Goal: Task Accomplishment & Management: Use online tool/utility

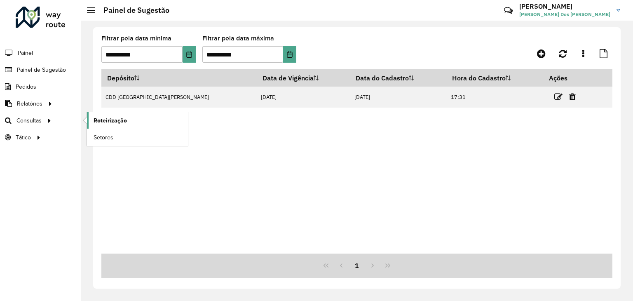
click at [94, 122] on span "Roteirização" at bounding box center [109, 120] width 33 height 9
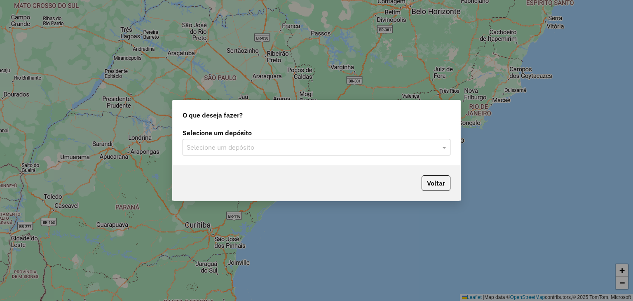
drag, startPoint x: 298, startPoint y: 149, endPoint x: 301, endPoint y: 153, distance: 5.0
click at [299, 149] on input "text" at bounding box center [308, 147] width 243 height 10
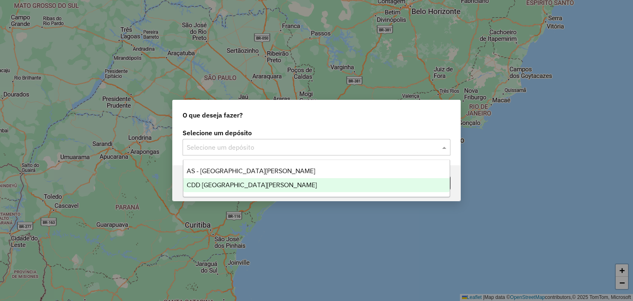
click at [268, 179] on div "CDD [GEOGRAPHIC_DATA][PERSON_NAME]" at bounding box center [316, 185] width 266 height 14
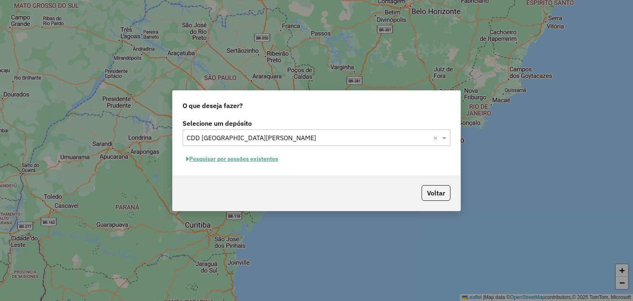
click at [262, 159] on button "Pesquisar por sessões existentes" at bounding box center [231, 158] width 99 height 13
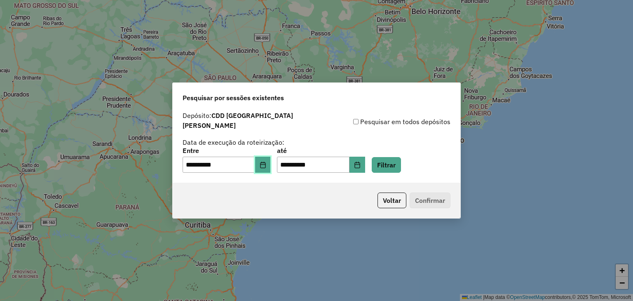
click at [266, 163] on icon "Choose Date" at bounding box center [262, 164] width 7 height 7
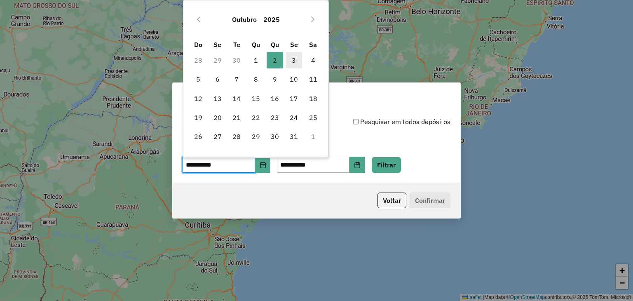
click at [295, 56] on span "3" at bounding box center [293, 60] width 16 height 16
type input "**********"
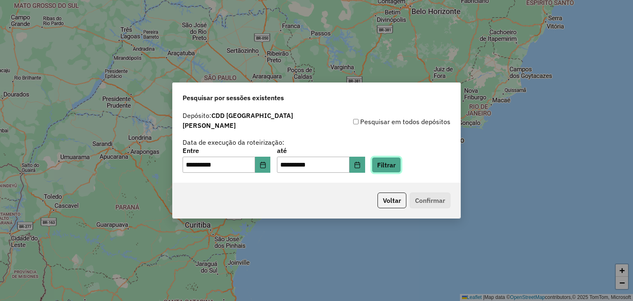
click at [394, 157] on button "Filtrar" at bounding box center [385, 165] width 29 height 16
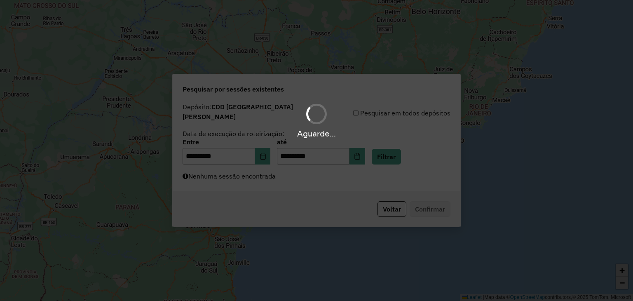
click at [314, 178] on div "Aguarde..." at bounding box center [316, 150] width 633 height 301
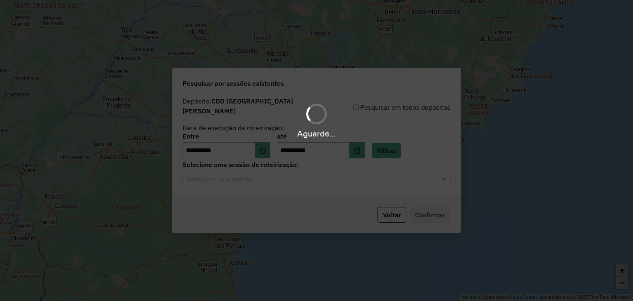
click at [293, 182] on div "Aguarde..." at bounding box center [316, 150] width 633 height 301
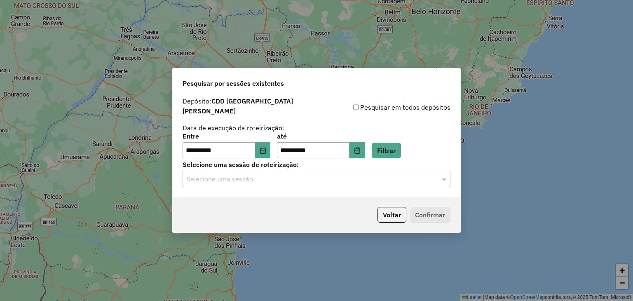
click at [290, 179] on input "text" at bounding box center [308, 179] width 243 height 10
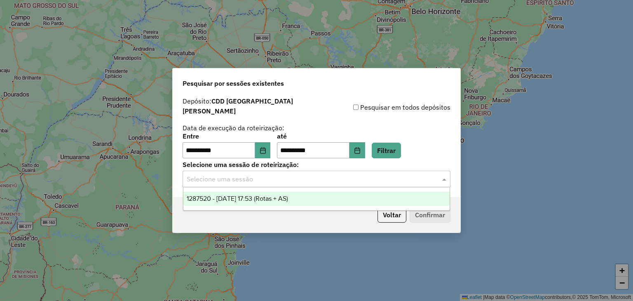
click at [284, 196] on span "1287520 - [DATE] 17:53 (Rotas + AS)" at bounding box center [237, 198] width 101 height 7
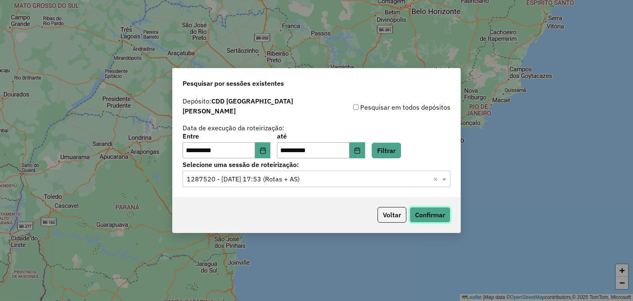
click at [417, 208] on button "Confirmar" at bounding box center [429, 215] width 41 height 16
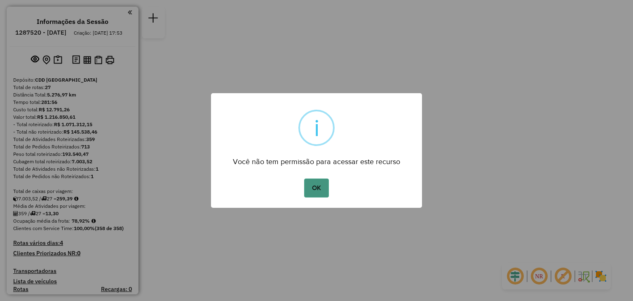
click at [318, 184] on button "OK" at bounding box center [316, 187] width 24 height 19
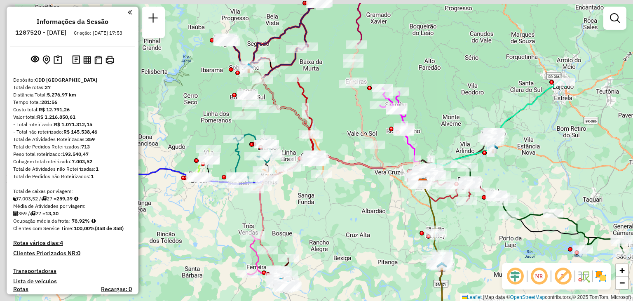
drag, startPoint x: 202, startPoint y: 199, endPoint x: 336, endPoint y: 271, distance: 151.8
click at [336, 273] on div "Janela de atendimento Grade de atendimento Capacidade Transportadoras Veículos …" at bounding box center [316, 150] width 633 height 301
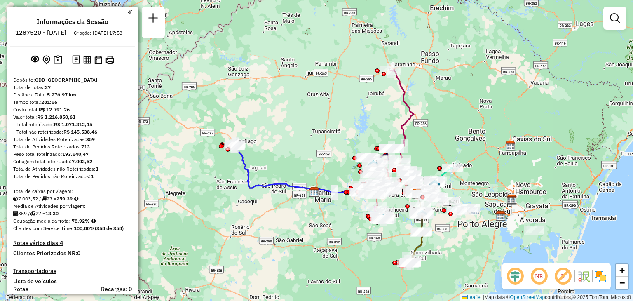
drag, startPoint x: 439, startPoint y: 109, endPoint x: 446, endPoint y: 117, distance: 11.1
click at [446, 117] on div "Janela de atendimento Grade de atendimento Capacidade Transportadoras Veículos …" at bounding box center [316, 150] width 633 height 301
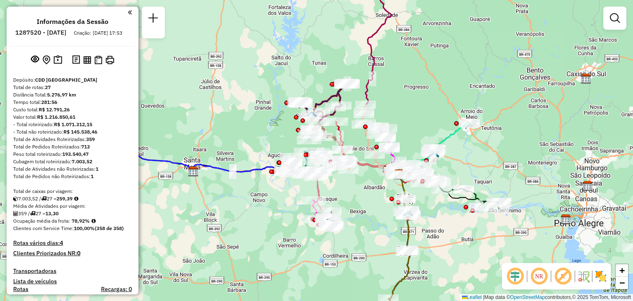
drag, startPoint x: 466, startPoint y: 239, endPoint x: 440, endPoint y: 214, distance: 35.8
click at [442, 219] on div "Janela de atendimento Grade de atendimento Capacidade Transportadoras Veículos …" at bounding box center [316, 150] width 633 height 301
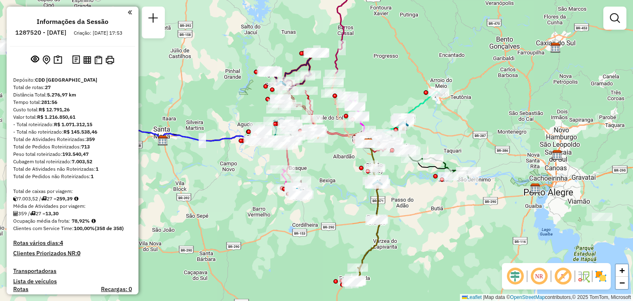
drag, startPoint x: 468, startPoint y: 229, endPoint x: 447, endPoint y: 177, distance: 55.4
click at [411, 176] on div "Janela de atendimento Grade de atendimento Capacidade Transportadoras Veículos …" at bounding box center [316, 150] width 633 height 301
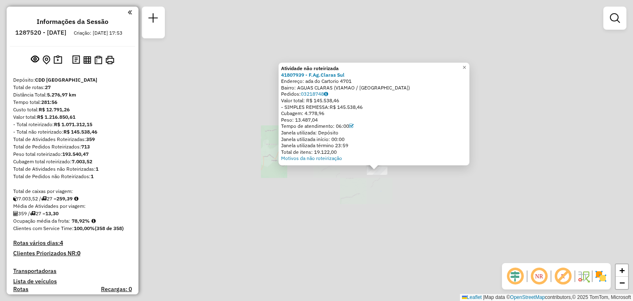
click at [318, 220] on div "Atividade não roteirizada 41807939 - F.Ag.Claras Sul Endereço: ada do Cartorio …" at bounding box center [316, 150] width 633 height 301
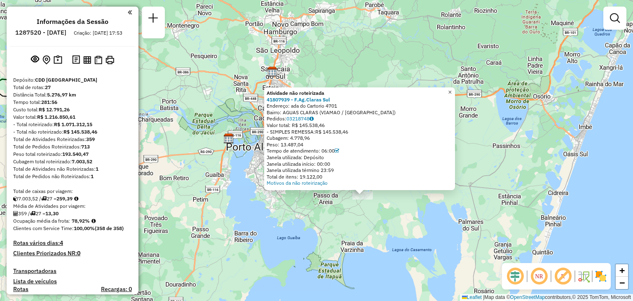
drag, startPoint x: 455, startPoint y: 90, endPoint x: 446, endPoint y: 91, distance: 8.3
click at [451, 90] on span "×" at bounding box center [450, 92] width 4 height 7
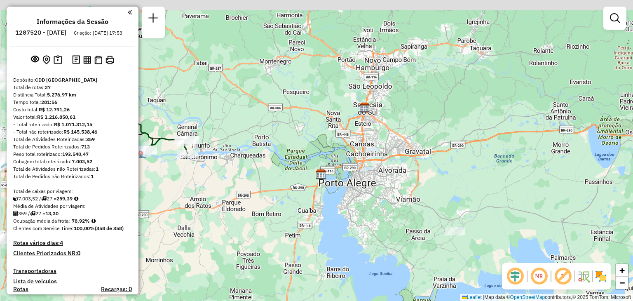
drag, startPoint x: 267, startPoint y: 140, endPoint x: 461, endPoint y: 171, distance: 196.8
click at [461, 172] on div "Janela de atendimento Grade de atendimento Capacidade Transportadoras Veículos …" at bounding box center [316, 150] width 633 height 301
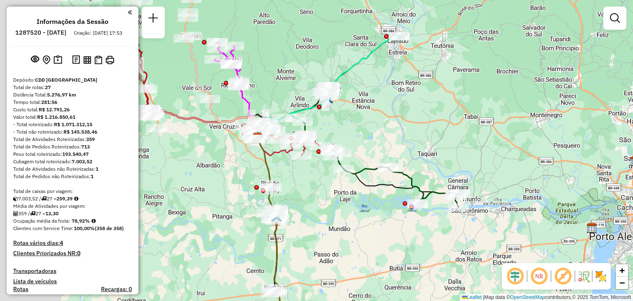
drag, startPoint x: 320, startPoint y: 111, endPoint x: 437, endPoint y: 137, distance: 119.5
click at [473, 173] on div "Janela de atendimento Grade de atendimento Capacidade Transportadoras Veículos …" at bounding box center [316, 150] width 633 height 301
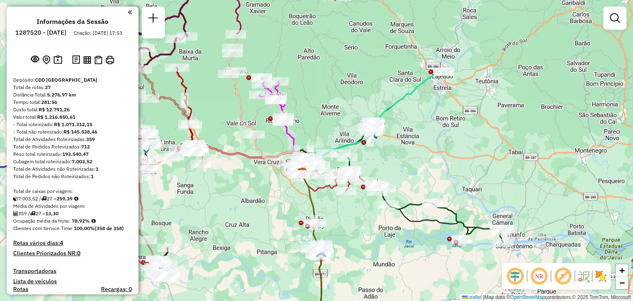
drag, startPoint x: 407, startPoint y: 109, endPoint x: 441, endPoint y: 139, distance: 45.8
click at [441, 139] on div "Janela de atendimento Grade de atendimento Capacidade Transportadoras Veículos …" at bounding box center [316, 150] width 633 height 301
drag, startPoint x: 494, startPoint y: 105, endPoint x: 489, endPoint y: 114, distance: 11.1
click at [514, 118] on div "Janela de atendimento Grade de atendimento Capacidade Transportadoras Veículos …" at bounding box center [316, 150] width 633 height 301
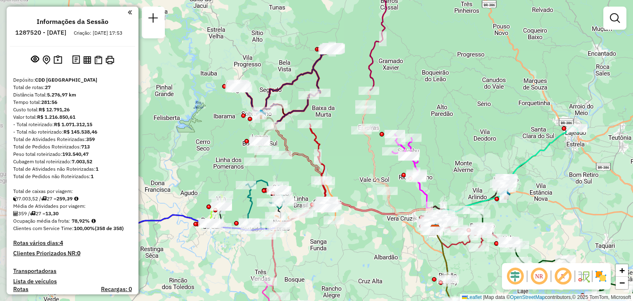
drag, startPoint x: 361, startPoint y: 98, endPoint x: 444, endPoint y: 120, distance: 85.8
click at [444, 120] on div "Janela de atendimento Grade de atendimento Capacidade Transportadoras Veículos …" at bounding box center [316, 150] width 633 height 301
drag, startPoint x: 383, startPoint y: 176, endPoint x: 313, endPoint y: 51, distance: 143.2
click at [361, 91] on icon at bounding box center [398, 156] width 75 height 131
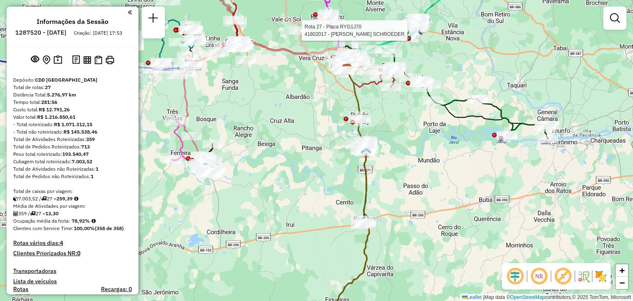
drag, startPoint x: 371, startPoint y: 128, endPoint x: 367, endPoint y: 65, distance: 63.9
click at [367, 65] on div "Rota 16 - Placa RLC7F38 41806785 - MARCELO DOS SANTOS P Rota 8 - Placa JCY1B24 …" at bounding box center [316, 150] width 633 height 301
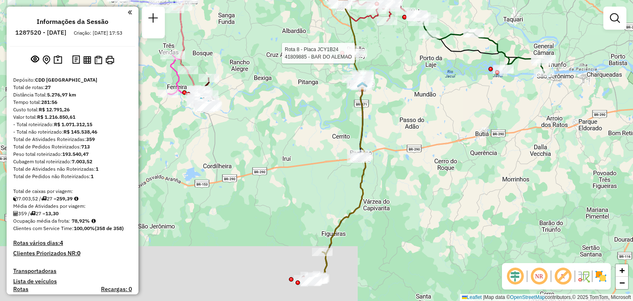
drag, startPoint x: 366, startPoint y: 183, endPoint x: 371, endPoint y: 109, distance: 74.3
click at [366, 99] on icon at bounding box center [341, 140] width 50 height 275
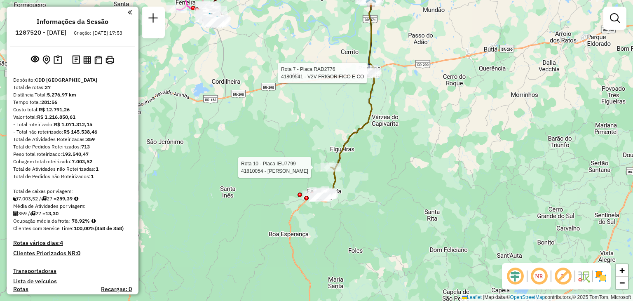
select select "**********"
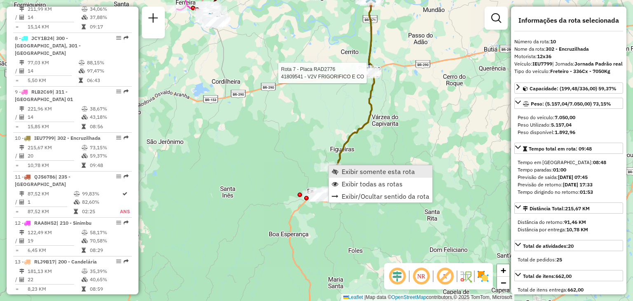
scroll to position [734, 0]
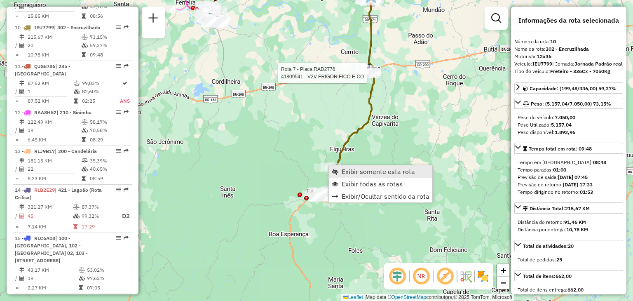
click at [338, 171] on span "Exibir somente esta rota" at bounding box center [335, 171] width 7 height 7
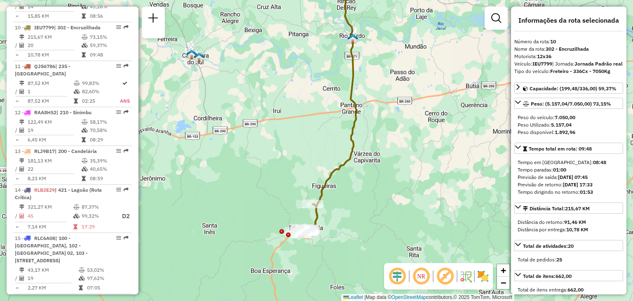
drag, startPoint x: 357, startPoint y: 216, endPoint x: 356, endPoint y: 200, distance: 16.1
click at [362, 185] on div "Janela de atendimento Grade de atendimento Capacidade Transportadoras Veículos …" at bounding box center [316, 150] width 633 height 301
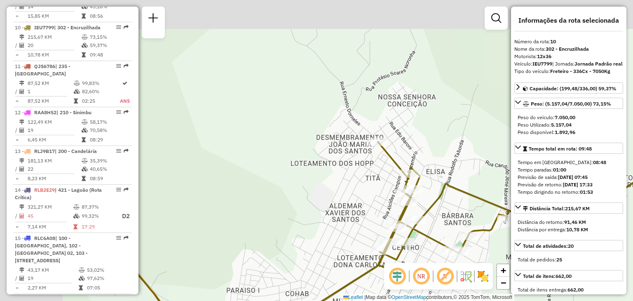
drag, startPoint x: 289, startPoint y: 243, endPoint x: 268, endPoint y: 191, distance: 56.1
click at [293, 246] on div "Janela de atendimento Grade de atendimento Capacidade Transportadoras Veículos …" at bounding box center [316, 150] width 633 height 301
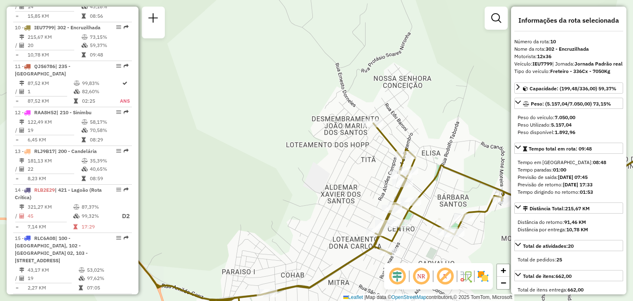
drag, startPoint x: 323, startPoint y: 165, endPoint x: 311, endPoint y: 41, distance: 124.6
click at [311, 41] on div "Janela de atendimento Grade de atendimento Capacidade Transportadoras Veículos …" at bounding box center [316, 150] width 633 height 301
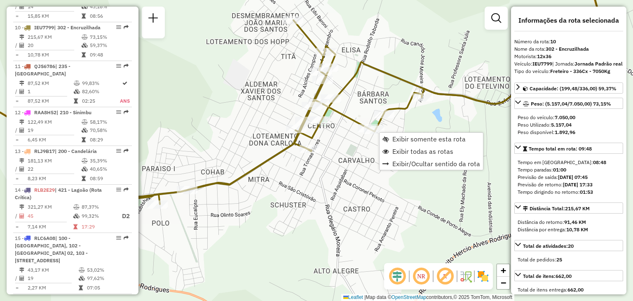
click at [424, 74] on div "Janela de atendimento Grade de atendimento Capacidade Transportadoras Veículos …" at bounding box center [316, 150] width 633 height 301
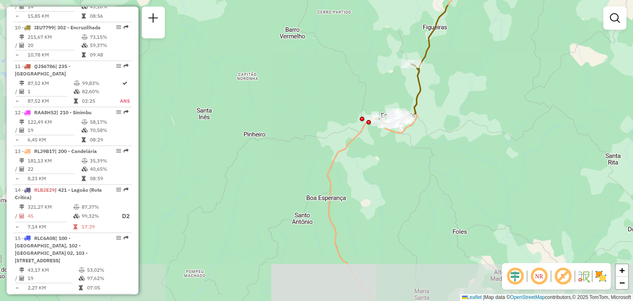
drag, startPoint x: 447, startPoint y: 98, endPoint x: 418, endPoint y: 128, distance: 41.9
click at [423, 151] on div "Janela de atendimento Grade de atendimento Capacidade Transportadoras Veículos …" at bounding box center [316, 150] width 633 height 301
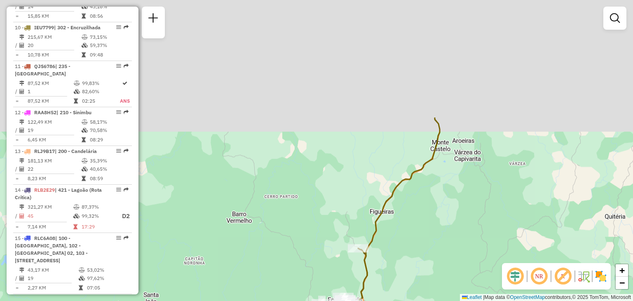
drag, startPoint x: 431, startPoint y: 76, endPoint x: 385, endPoint y: 231, distance: 161.6
click at [386, 235] on div "Janela de atendimento Grade de atendimento Capacidade Transportadoras Veículos …" at bounding box center [316, 150] width 633 height 301
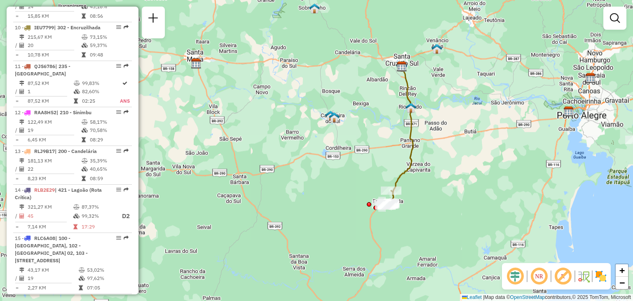
drag, startPoint x: 421, startPoint y: 140, endPoint x: 413, endPoint y: 140, distance: 8.6
click at [418, 124] on div "Janela de atendimento Grade de atendimento Capacidade Transportadoras Veículos …" at bounding box center [316, 150] width 633 height 301
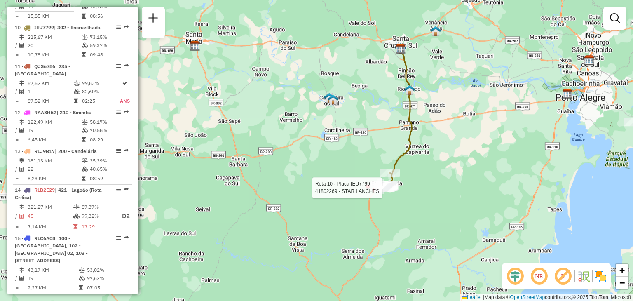
select select "**********"
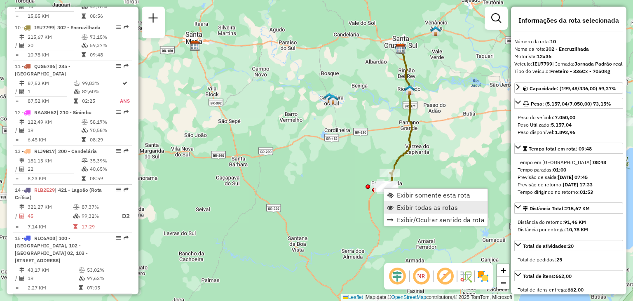
click at [399, 210] on span "Exibir todas as rotas" at bounding box center [427, 207] width 61 height 7
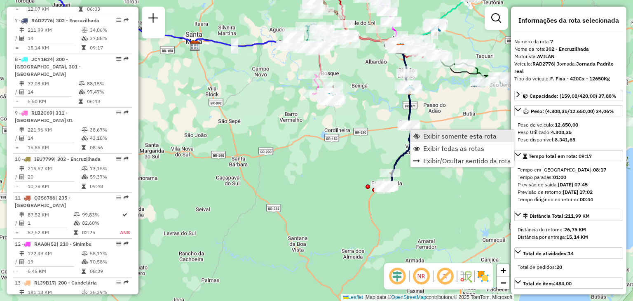
scroll to position [596, 0]
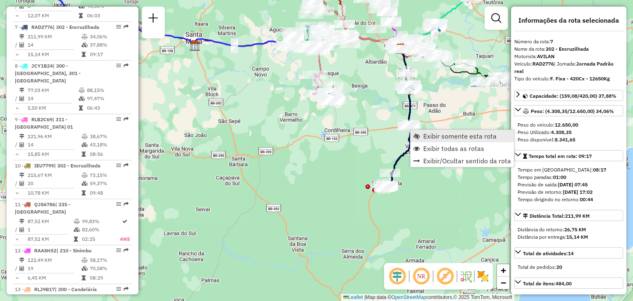
click at [418, 138] on span "Exibir somente esta rota" at bounding box center [416, 136] width 7 height 7
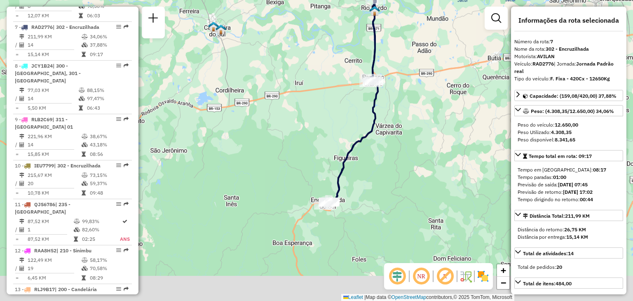
drag, startPoint x: 367, startPoint y: 196, endPoint x: 391, endPoint y: 144, distance: 56.6
click at [391, 144] on div "Janela de atendimento Grade de atendimento Capacidade Transportadoras Veículos …" at bounding box center [316, 150] width 633 height 301
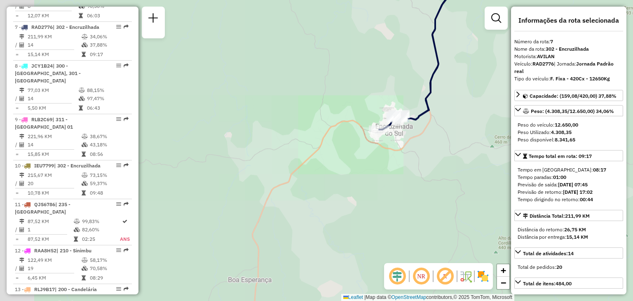
drag, startPoint x: 444, startPoint y: 96, endPoint x: 344, endPoint y: 275, distance: 205.0
click at [344, 275] on div "Janela de atendimento Grade de atendimento Capacidade Transportadoras Veículos …" at bounding box center [316, 150] width 633 height 301
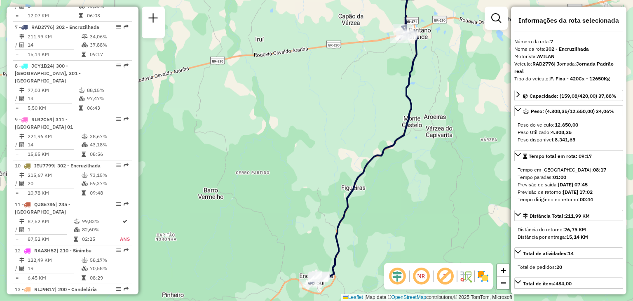
drag, startPoint x: 415, startPoint y: 178, endPoint x: 402, endPoint y: 229, distance: 52.3
click at [405, 237] on div "Janela de atendimento Grade de atendimento Capacidade Transportadoras Veículos …" at bounding box center [316, 150] width 633 height 301
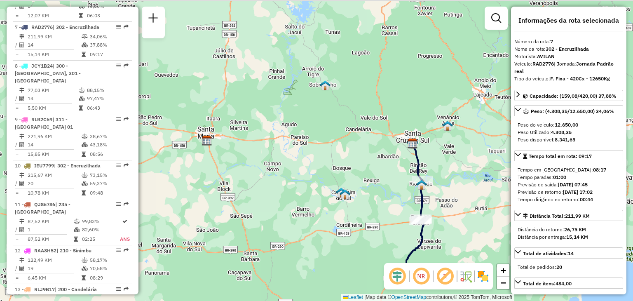
drag, startPoint x: 273, startPoint y: 178, endPoint x: 299, endPoint y: 165, distance: 29.7
click at [285, 173] on div "Janela de atendimento Grade de atendimento Capacidade Transportadoras Veículos …" at bounding box center [316, 150] width 633 height 301
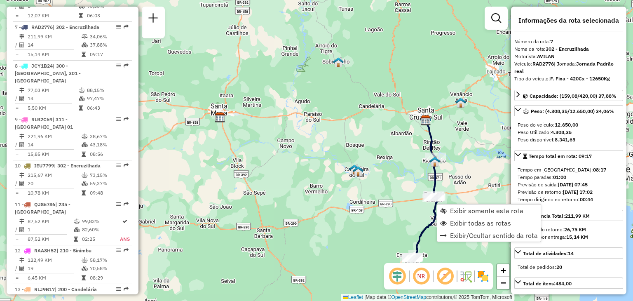
drag, startPoint x: 449, startPoint y: 220, endPoint x: 382, endPoint y: 164, distance: 87.2
click at [448, 220] on link "Exibir todas as rotas" at bounding box center [488, 223] width 103 height 12
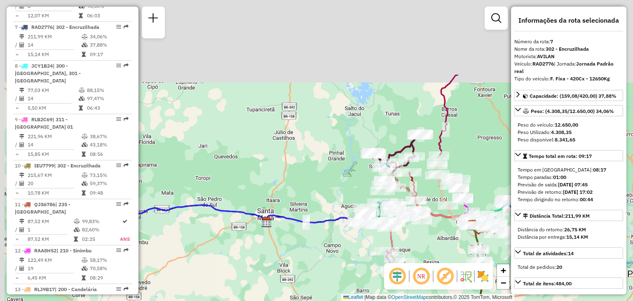
drag, startPoint x: 381, startPoint y: 197, endPoint x: 402, endPoint y: 236, distance: 44.0
click at [411, 252] on div "Rota 1 - Placa RLB0H69 41816161 - FELIPE SOUZA DA SILVEIRA Janela de atendiment…" at bounding box center [316, 150] width 633 height 301
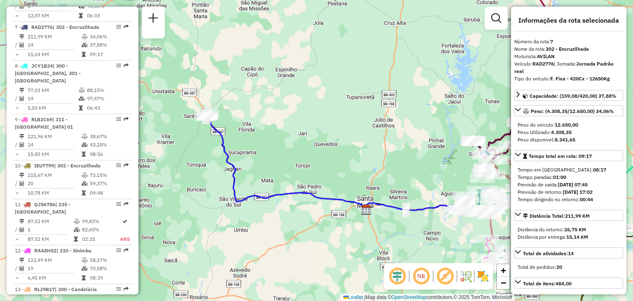
drag, startPoint x: 307, startPoint y: 131, endPoint x: 337, endPoint y: 123, distance: 30.8
click at [446, 112] on div "Janela de atendimento Grade de atendimento Capacidade Transportadoras Veículos …" at bounding box center [316, 150] width 633 height 301
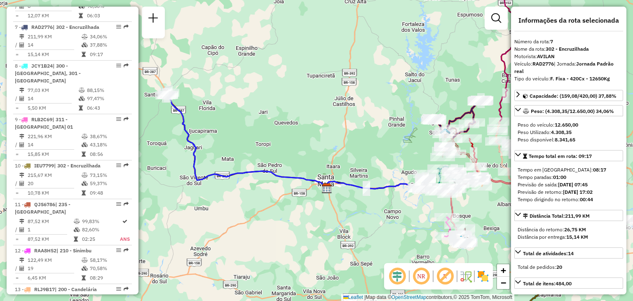
drag, startPoint x: 308, startPoint y: 124, endPoint x: 238, endPoint y: 116, distance: 70.9
click at [227, 106] on div "Janela de atendimento Grade de atendimento Capacidade Transportadoras Veículos …" at bounding box center [316, 150] width 633 height 301
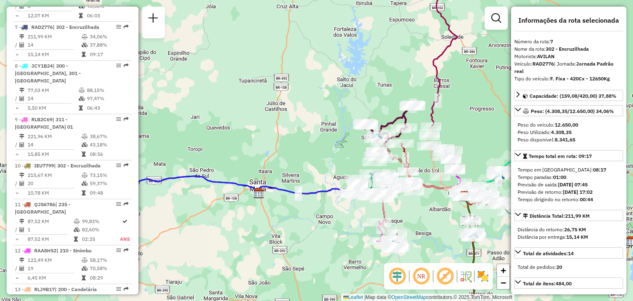
drag, startPoint x: 293, startPoint y: 130, endPoint x: 252, endPoint y: 134, distance: 40.9
click at [250, 134] on div "Janela de atendimento Grade de atendimento Capacidade Transportadoras Veículos …" at bounding box center [316, 150] width 633 height 301
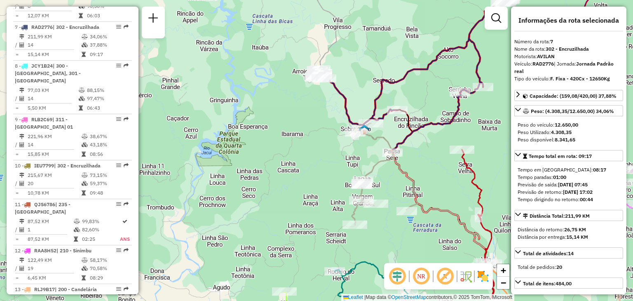
drag, startPoint x: 436, startPoint y: 157, endPoint x: 392, endPoint y: 123, distance: 55.7
click at [391, 123] on div "Janela de atendimento Grade de atendimento Capacidade Transportadoras Veículos …" at bounding box center [316, 150] width 633 height 301
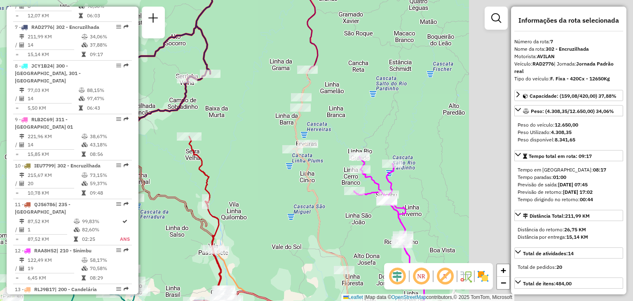
drag, startPoint x: 262, startPoint y: 154, endPoint x: 218, endPoint y: 158, distance: 43.8
click at [216, 158] on div "Janela de atendimento Grade de atendimento Capacidade Transportadoras Veículos …" at bounding box center [316, 150] width 633 height 301
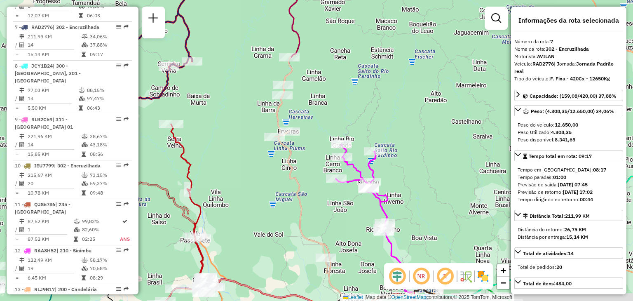
drag, startPoint x: 433, startPoint y: 145, endPoint x: 425, endPoint y: 109, distance: 37.3
click at [425, 109] on div "Rota 12 - Placa RAA8H52 41804883 - SUPERMERCADO RW LTDA Rota 12 - Placa RAA8H52…" at bounding box center [316, 150] width 633 height 301
